Goal: Information Seeking & Learning: Learn about a topic

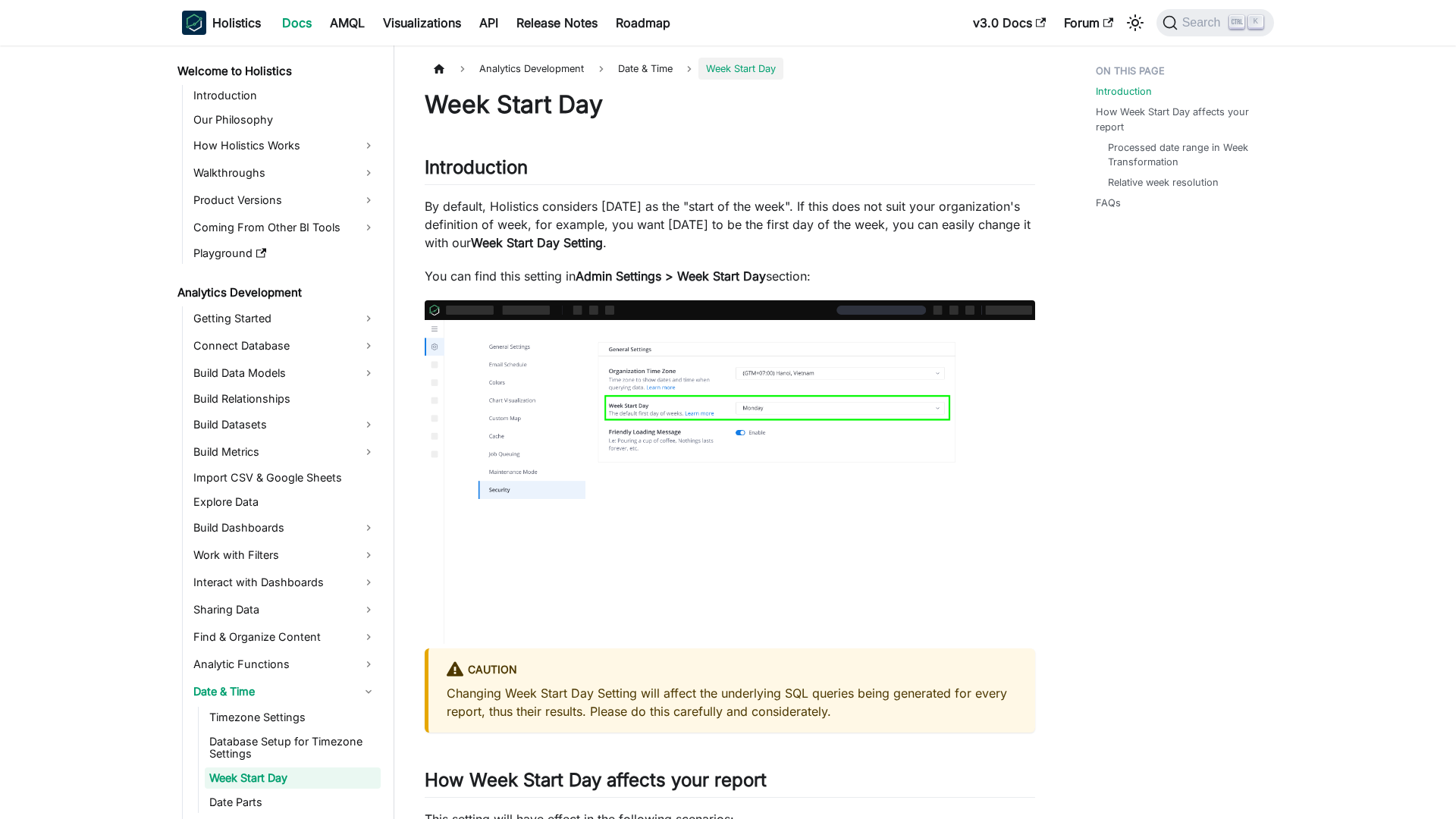
scroll to position [124, 0]
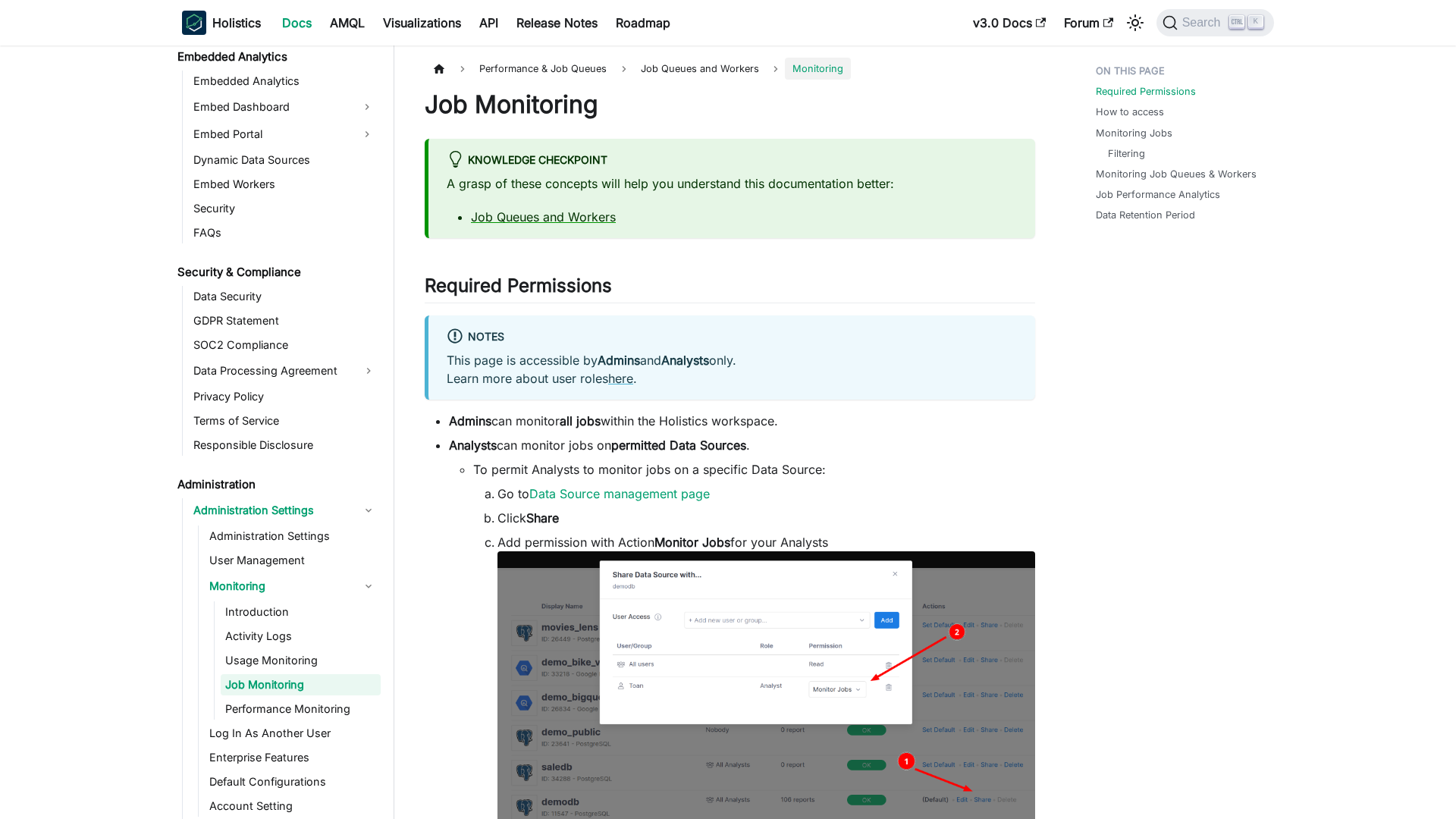
scroll to position [1735, 0]
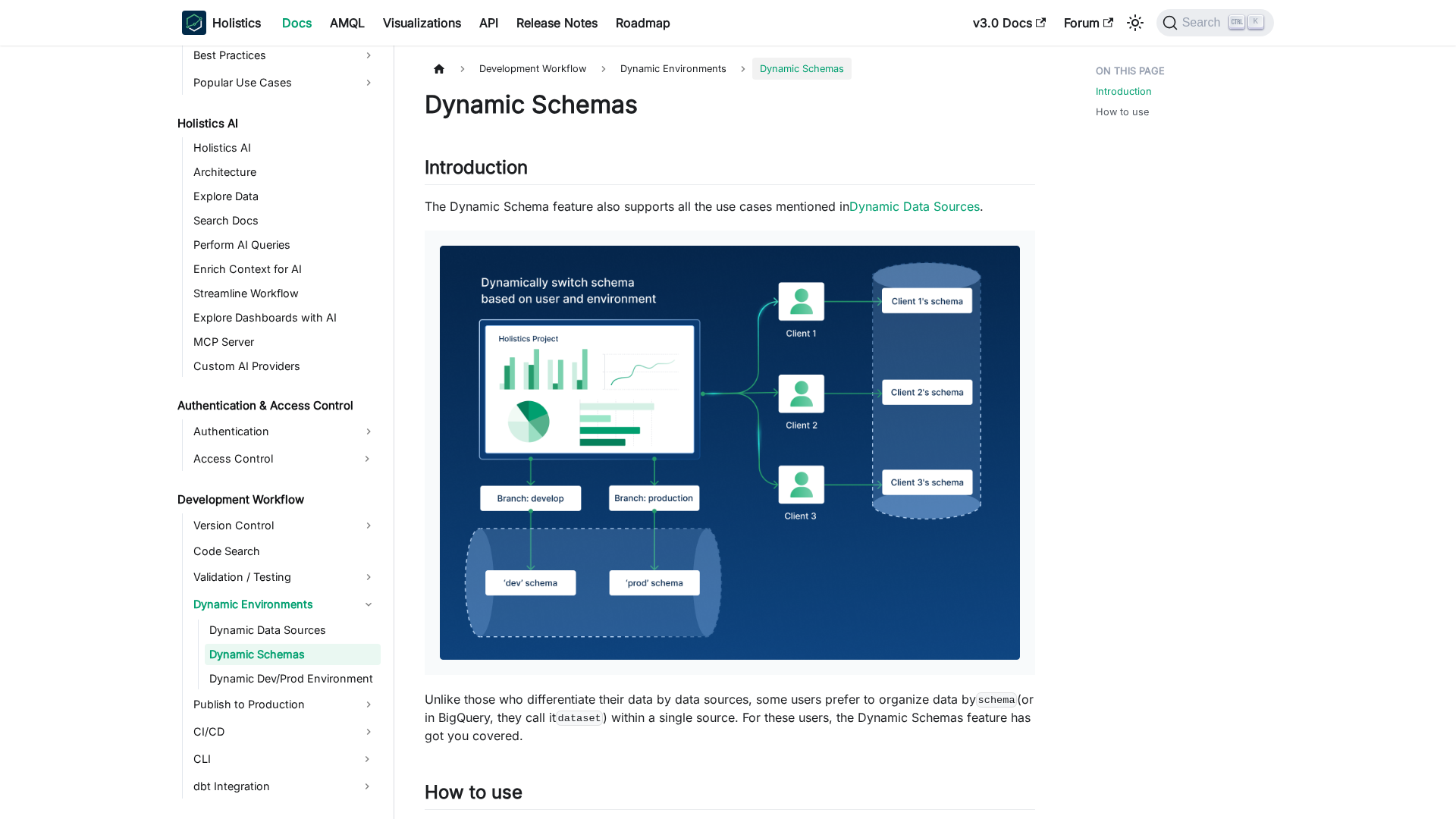
scroll to position [716, 0]
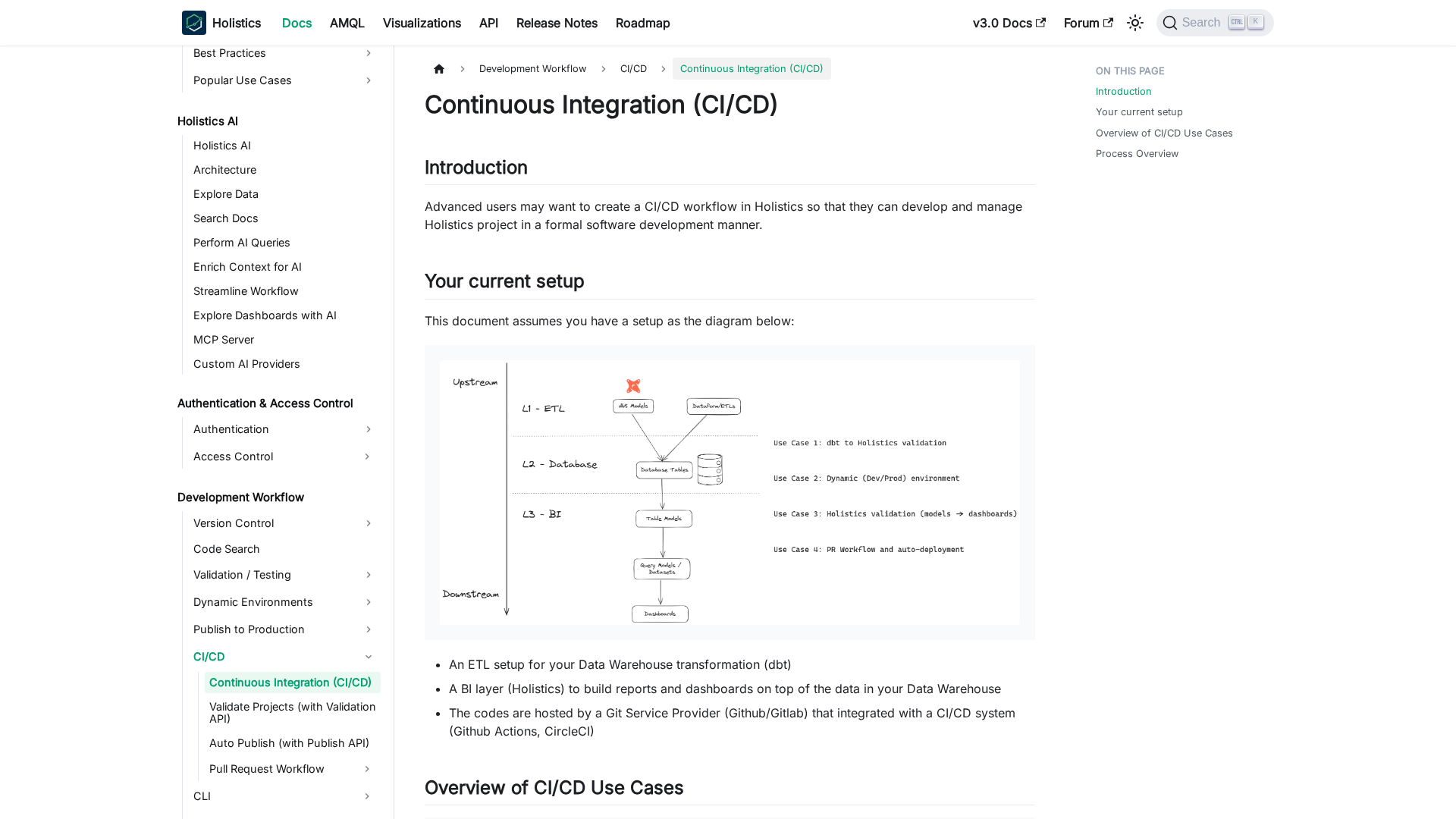
scroll to position [746, 0]
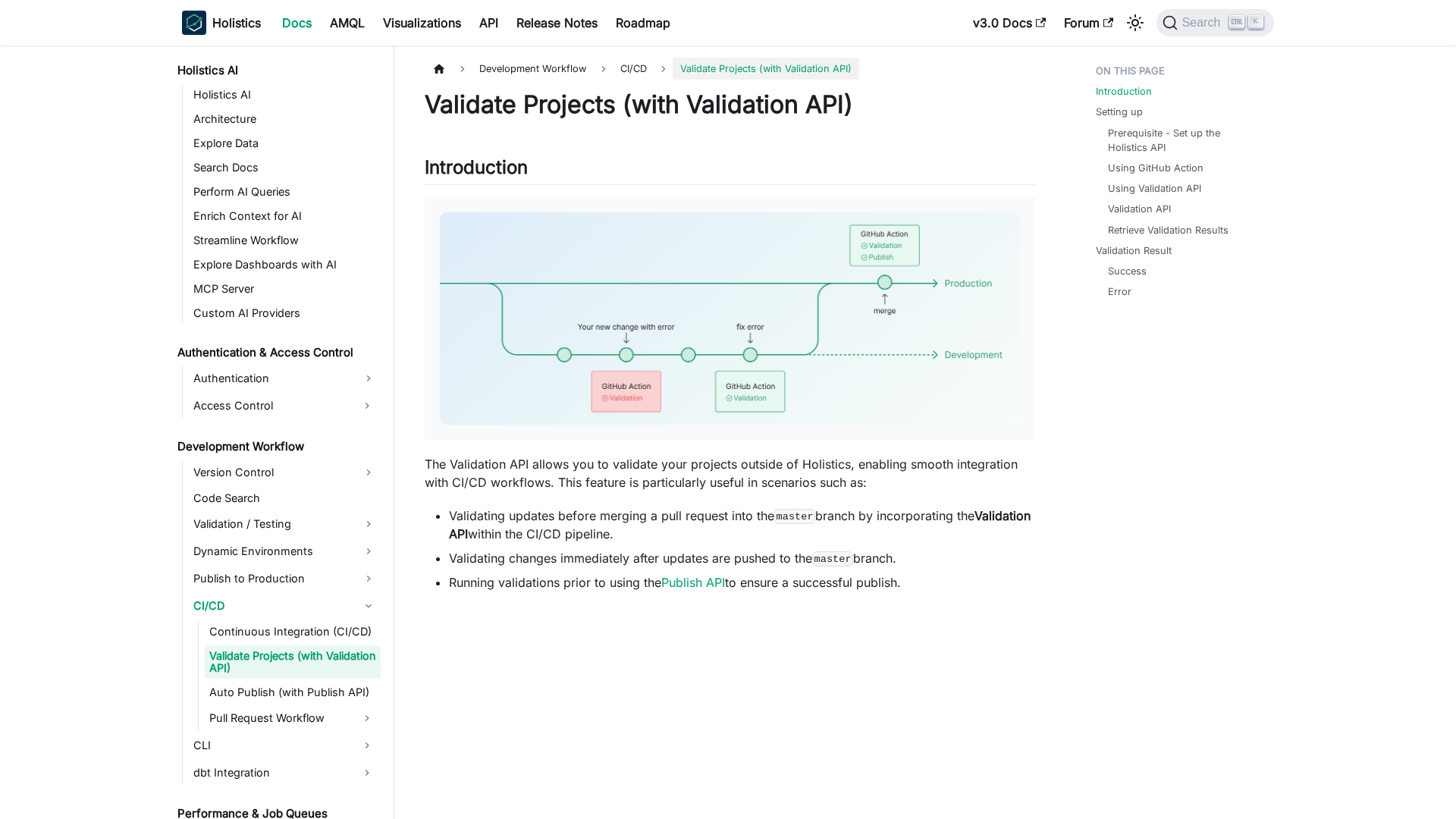
scroll to position [783, 0]
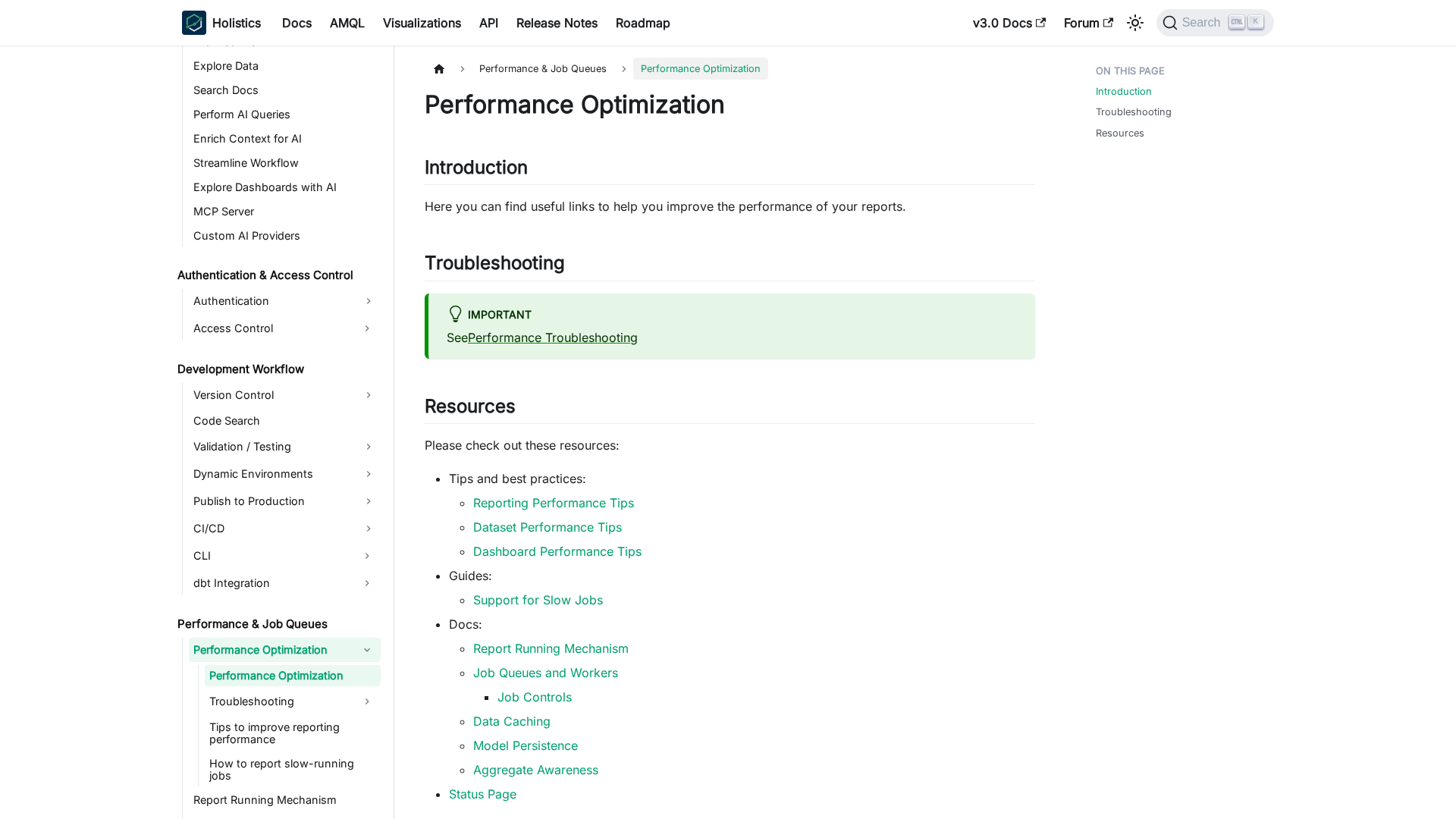
scroll to position [868, 0]
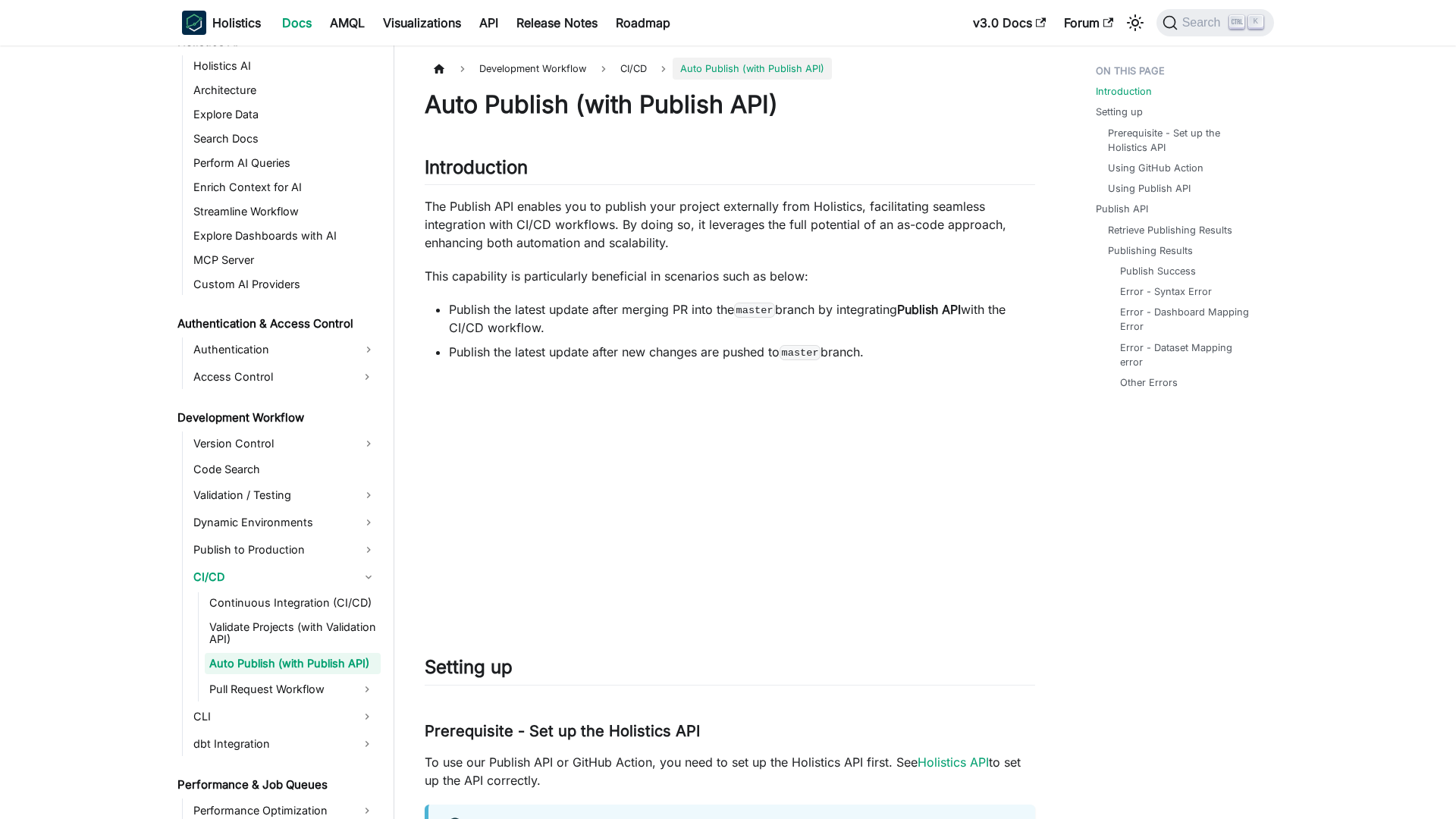
scroll to position [807, 0]
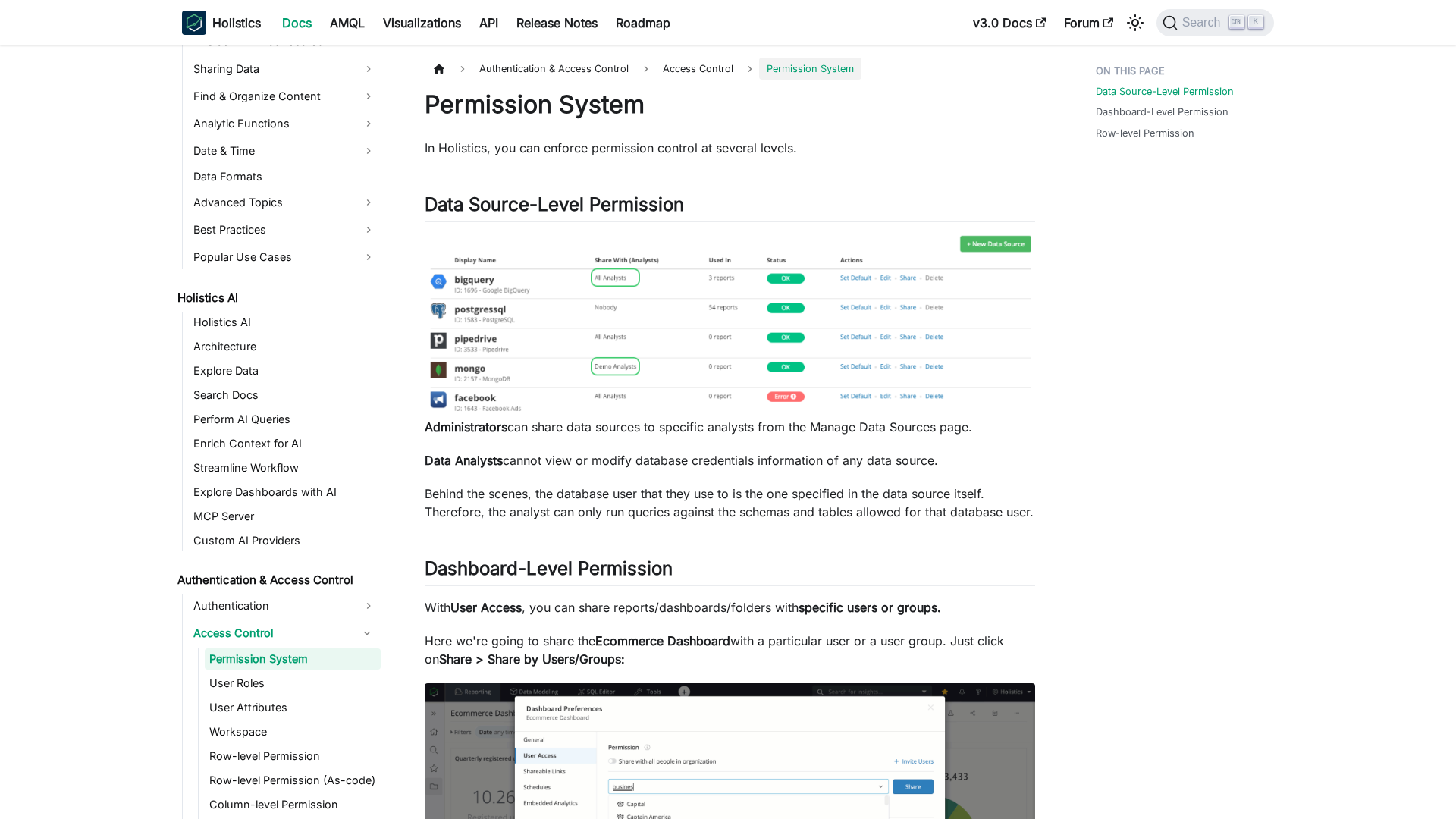
scroll to position [546, 0]
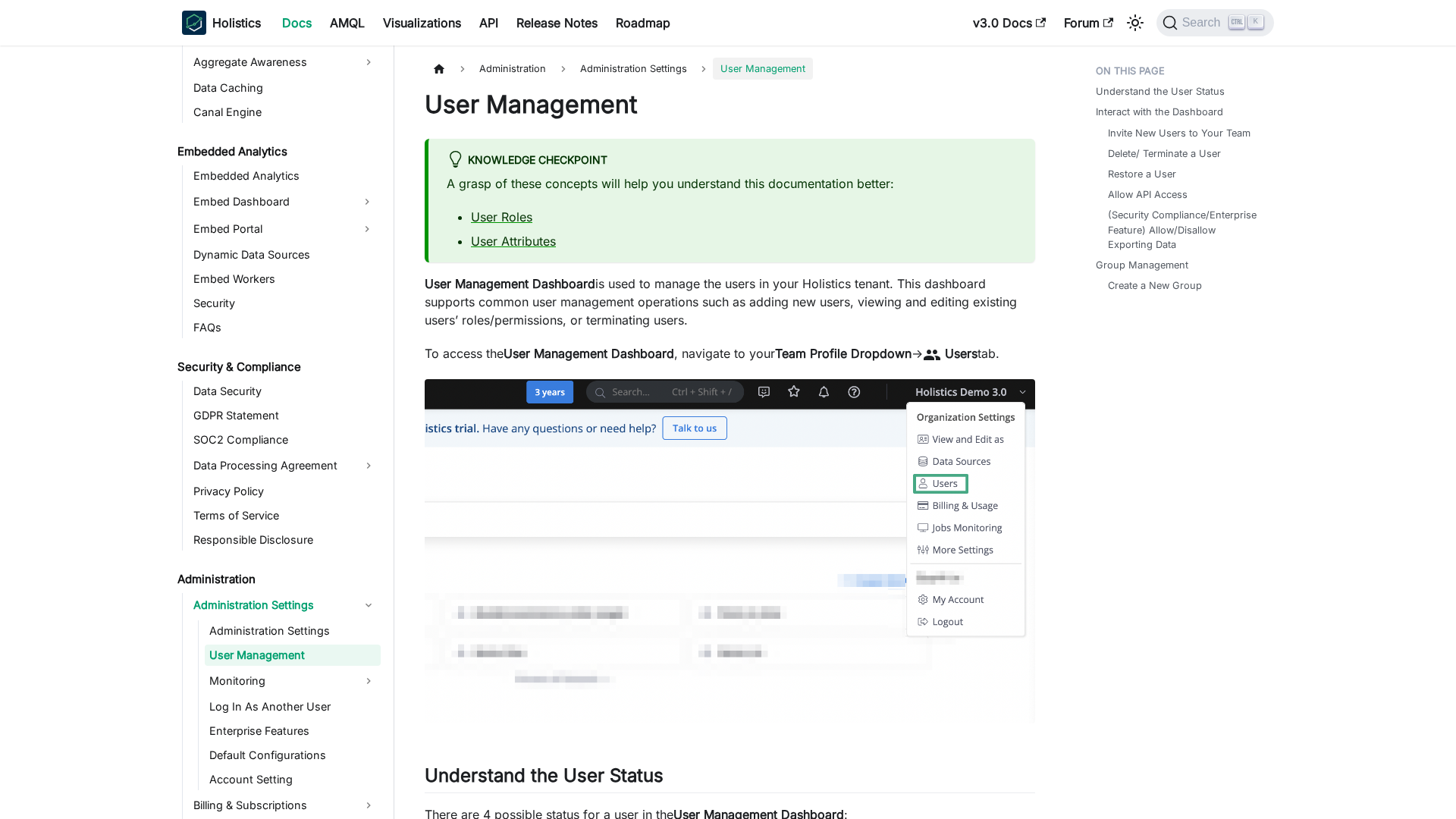
scroll to position [1514, 0]
